Goal: Information Seeking & Learning: Learn about a topic

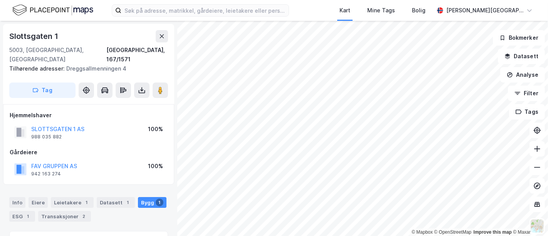
scroll to position [116, 0]
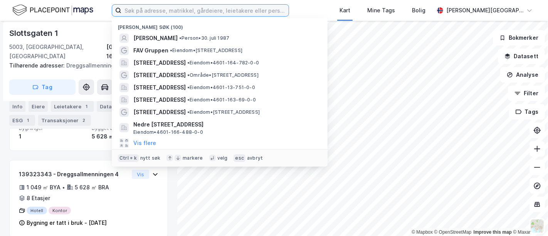
click at [168, 10] on input at bounding box center [204, 11] width 167 height 12
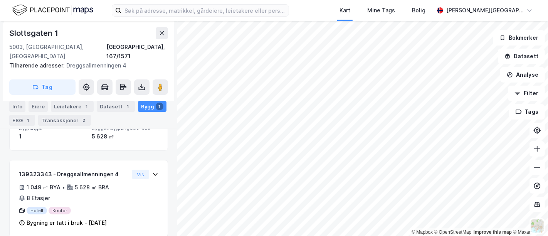
scroll to position [0, 0]
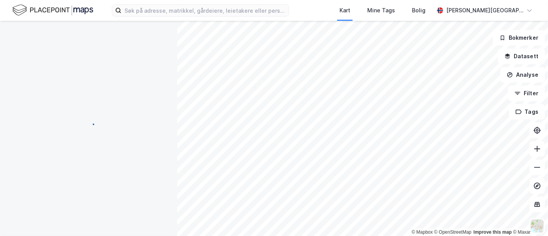
scroll to position [106, 0]
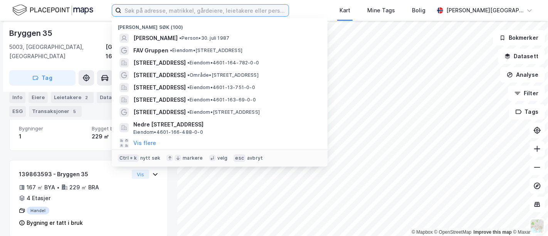
click at [174, 14] on input at bounding box center [204, 11] width 167 height 12
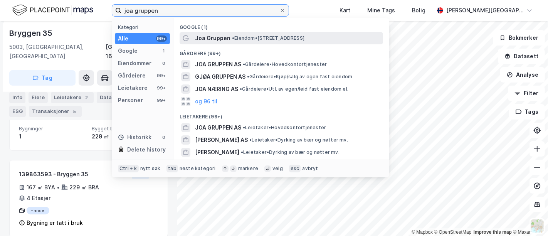
type input "joa gruppen"
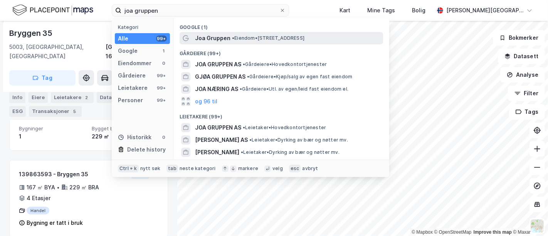
click at [205, 34] on span "Joa Gruppen" at bounding box center [212, 38] width 35 height 9
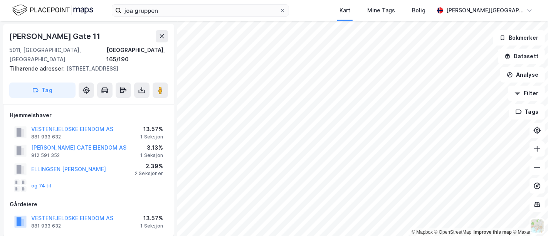
scroll to position [106, 0]
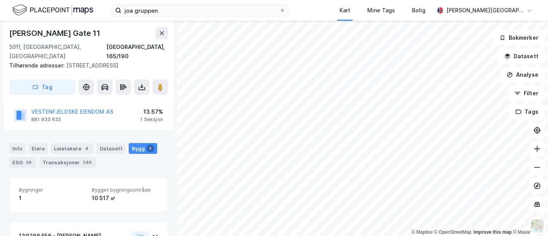
click at [197, 17] on div "joa gruppen Kart Mine Tags Bolig [PERSON_NAME][GEOGRAPHIC_DATA]" at bounding box center [274, 10] width 548 height 21
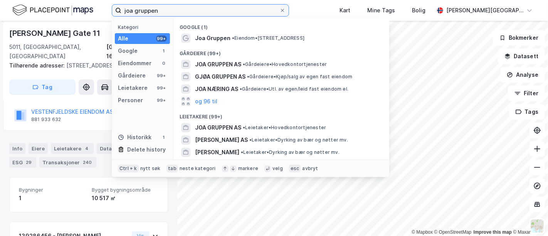
click at [189, 8] on input "joa gruppen" at bounding box center [200, 11] width 158 height 12
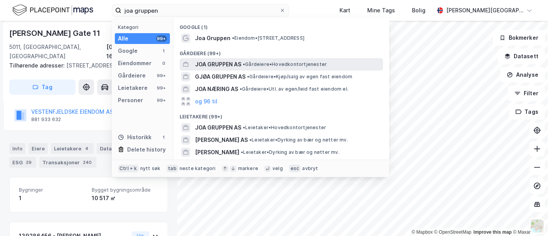
click at [215, 61] on span "JOA GRUPPEN AS" at bounding box center [218, 64] width 46 height 9
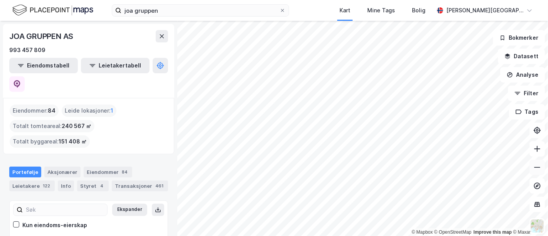
click at [537, 171] on icon at bounding box center [537, 167] width 8 height 8
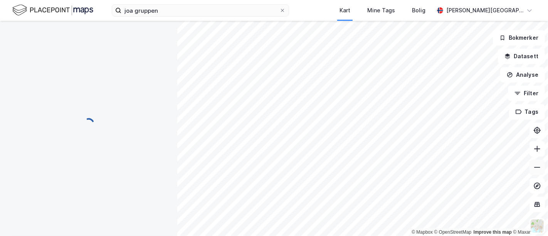
scroll to position [62, 0]
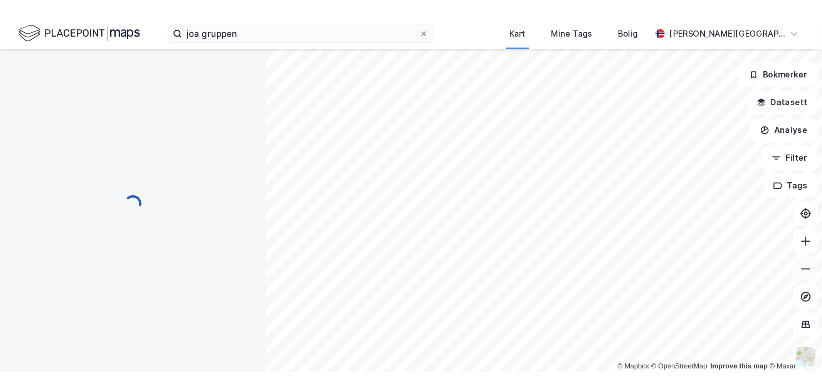
scroll to position [20, 0]
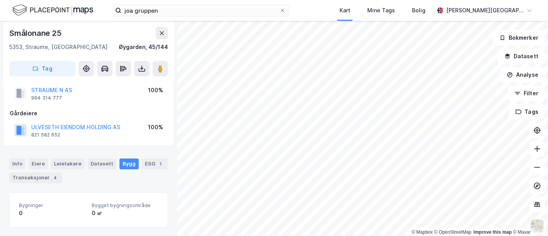
click at [64, 6] on img at bounding box center [52, 9] width 81 height 13
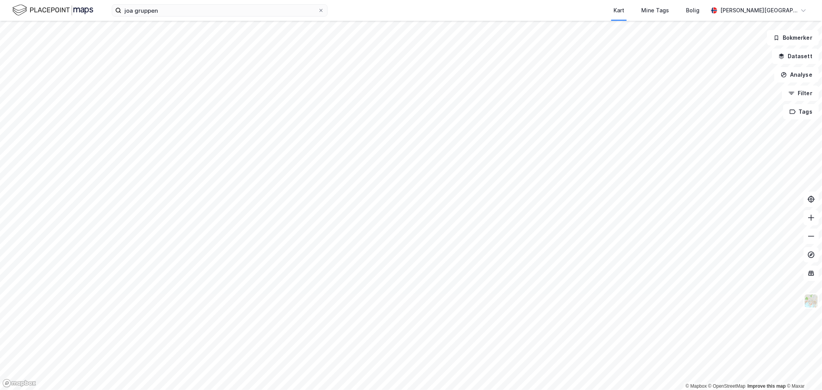
click at [48, 9] on img at bounding box center [52, 9] width 81 height 13
click at [33, 12] on img at bounding box center [52, 9] width 81 height 13
click at [320, 10] on icon at bounding box center [321, 10] width 5 height 5
click at [318, 10] on input "joa gruppen" at bounding box center [219, 11] width 197 height 12
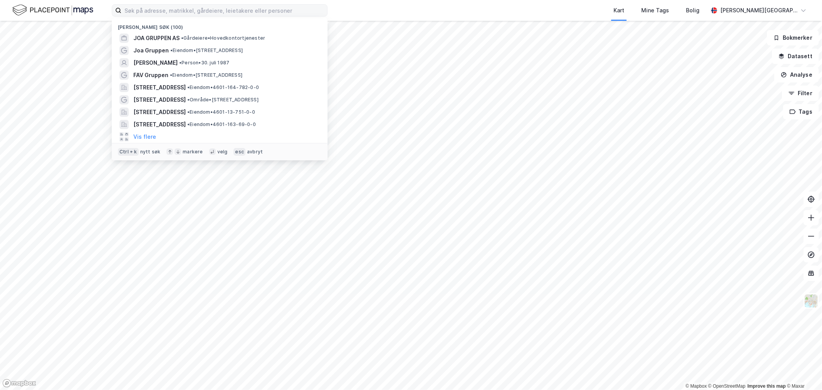
click at [67, 5] on img at bounding box center [52, 9] width 81 height 13
